Goal: Information Seeking & Learning: Learn about a topic

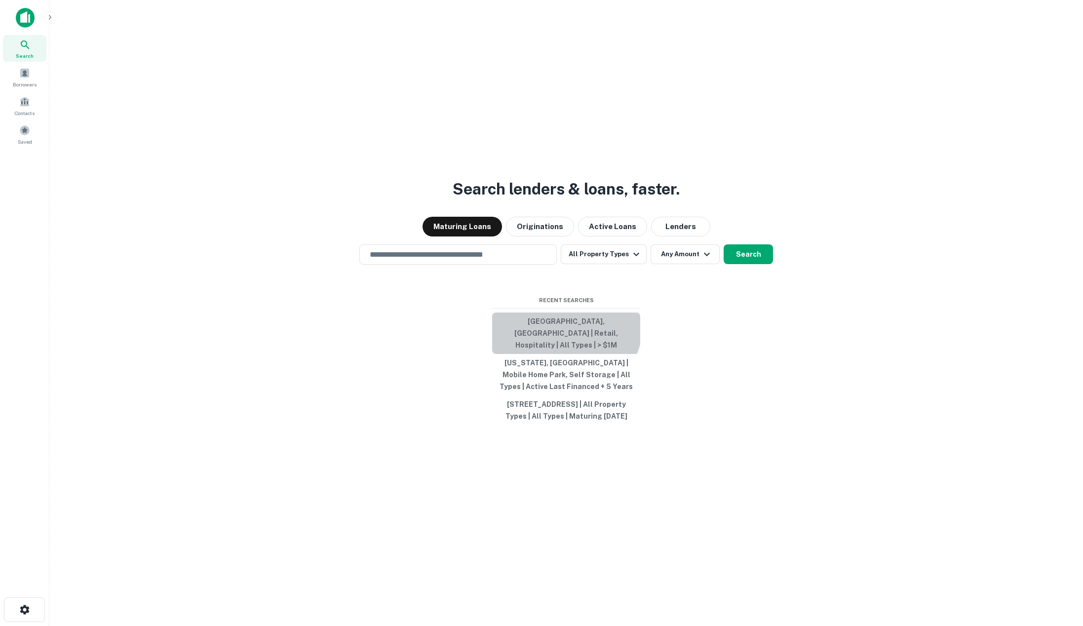
click at [561, 322] on button "[GEOGRAPHIC_DATA], [GEOGRAPHIC_DATA] | Retail, Hospitality | All Types | > $1M" at bounding box center [566, 332] width 148 height 41
type input "**********"
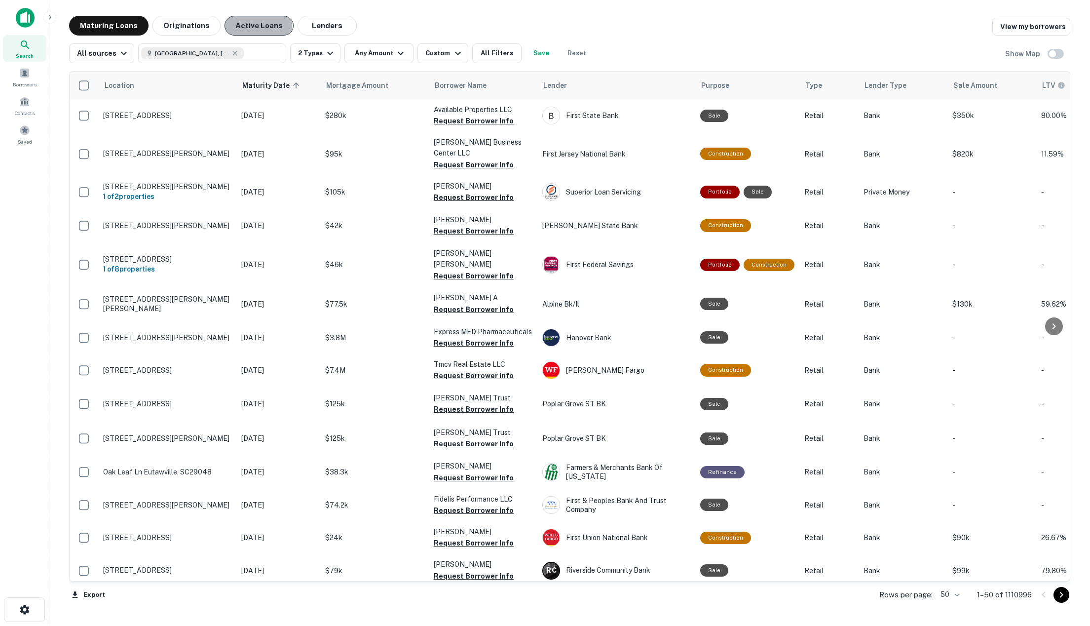
click at [242, 26] on button "Active Loans" at bounding box center [259, 26] width 69 height 20
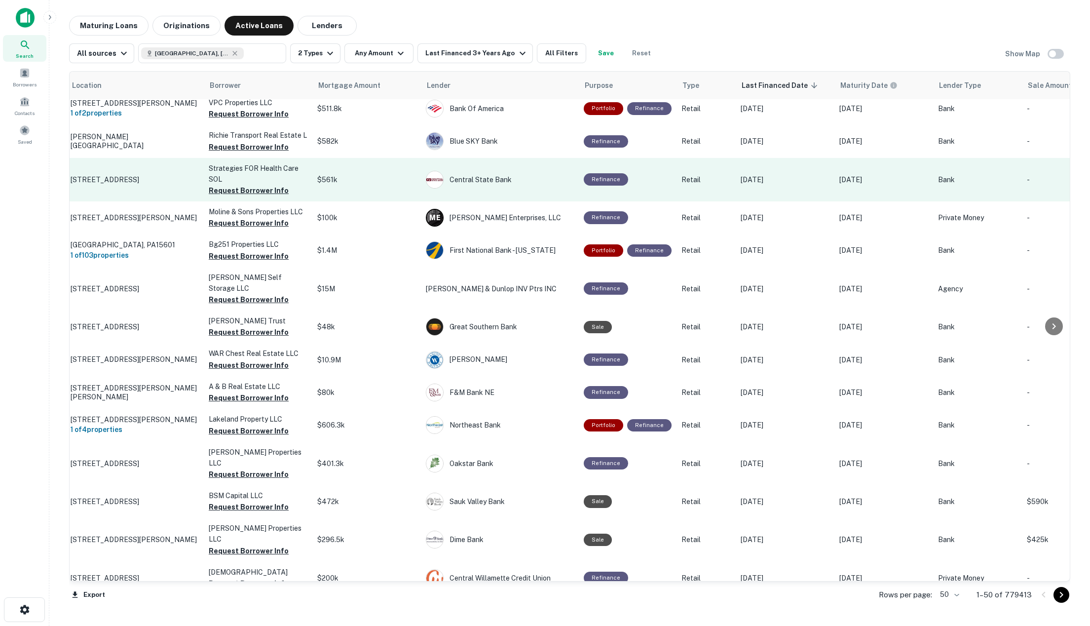
scroll to position [0, 33]
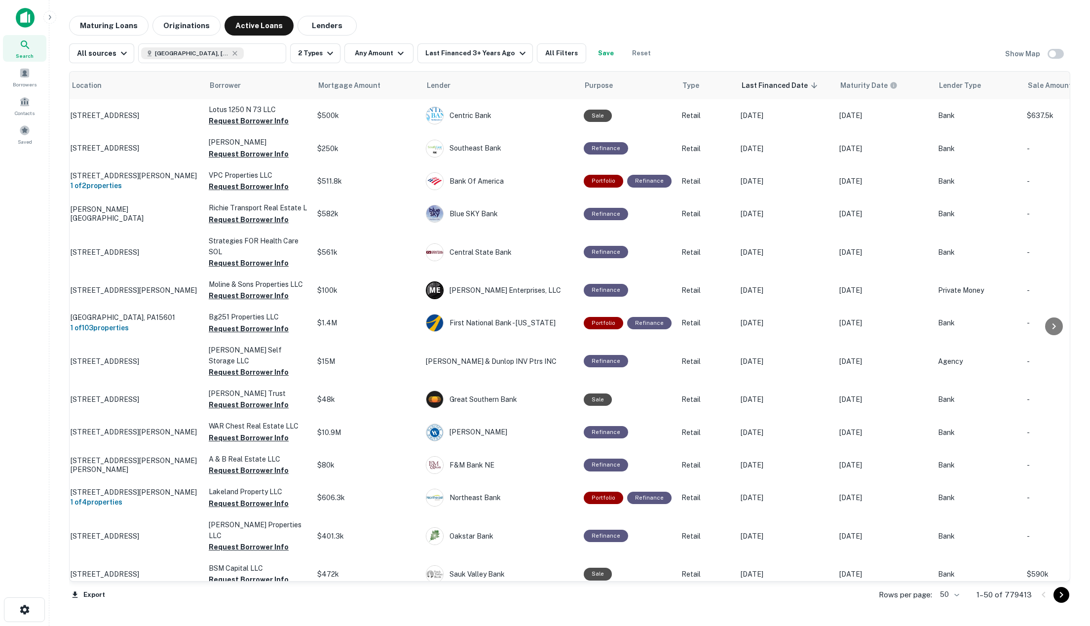
click at [20, 208] on div "Search Borrowers Contacts Saved" at bounding box center [24, 297] width 49 height 595
click at [795, 34] on div "Maturing Loans Originations Active Loans Lenders" at bounding box center [569, 26] width 1001 height 20
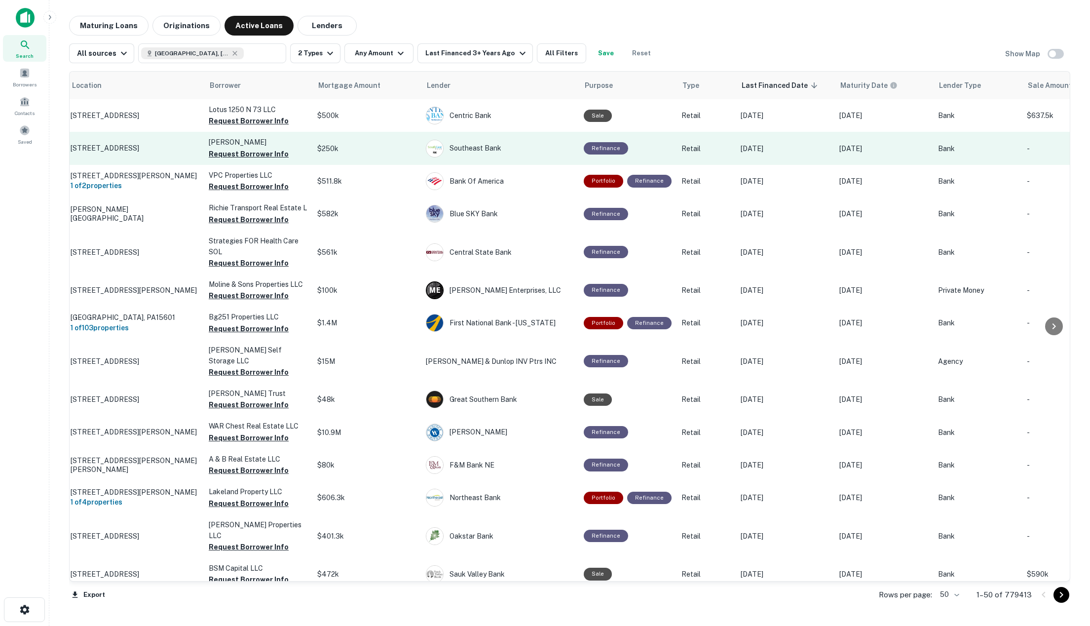
scroll to position [0, 0]
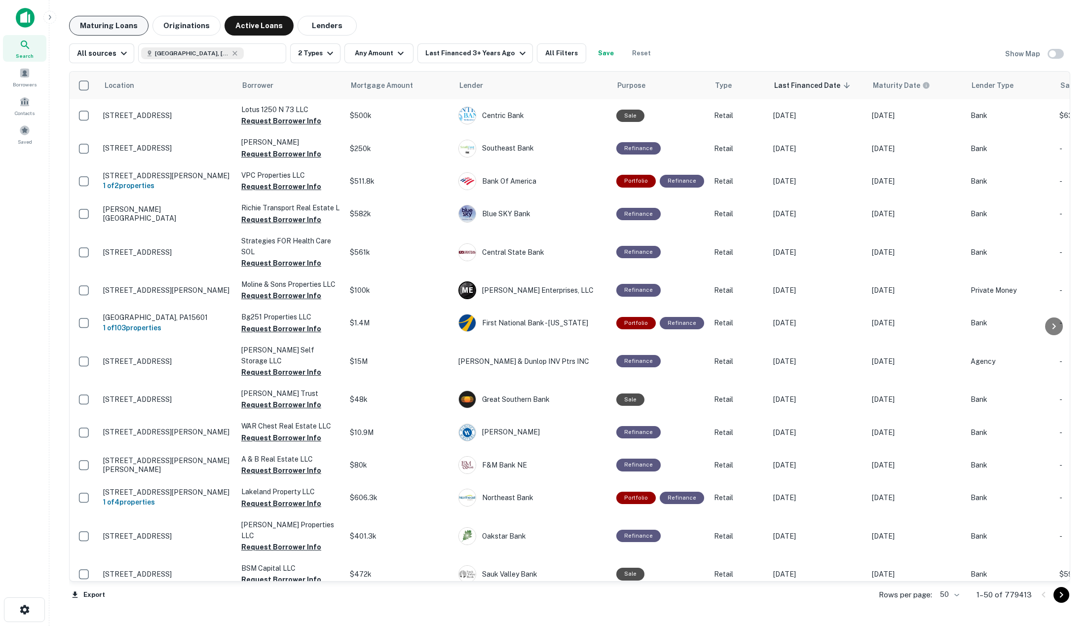
click at [114, 25] on button "Maturing Loans" at bounding box center [108, 26] width 79 height 20
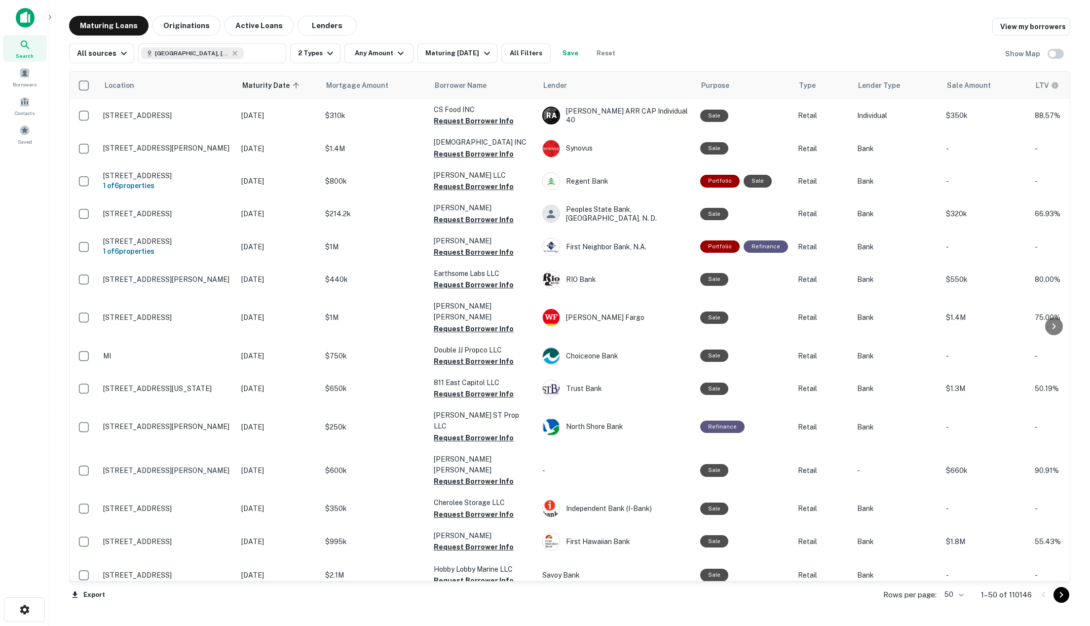
click at [706, 18] on div "Maturing Loans Originations Active Loans Lenders View my borrowers" at bounding box center [569, 26] width 1001 height 20
click at [883, 28] on div "Maturing Loans Originations Active Loans Lenders View my borrowers" at bounding box center [569, 26] width 1001 height 20
